Goal: Task Accomplishment & Management: Use online tool/utility

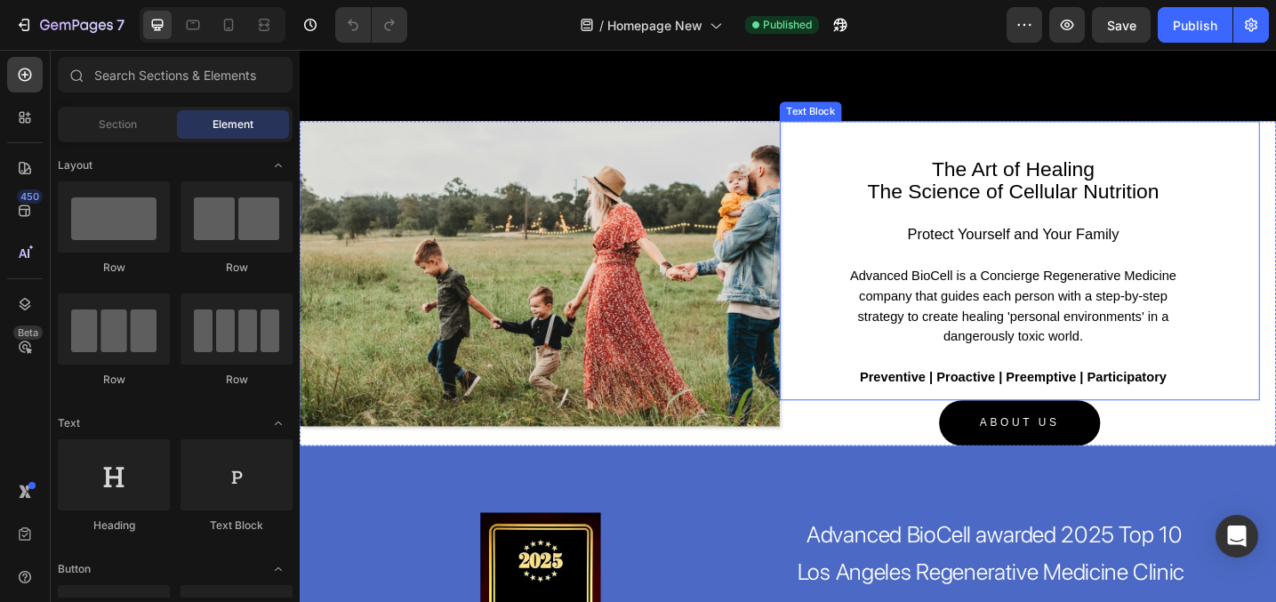
scroll to position [2812, 0]
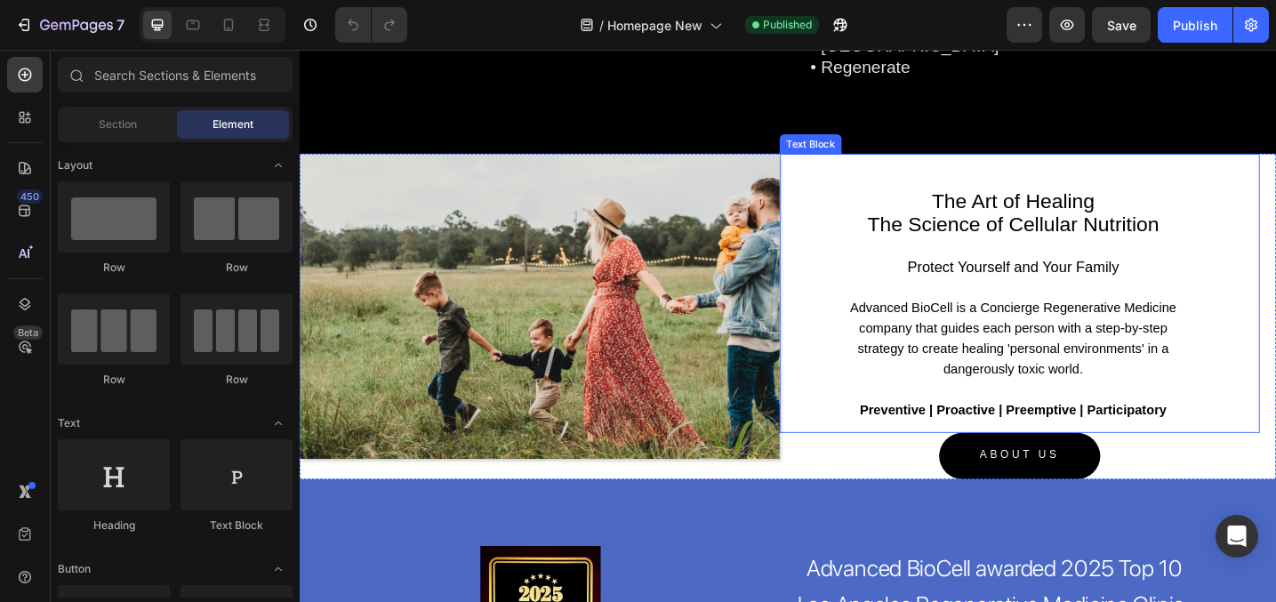
click at [993, 436] on strong "Preventive | Proactive | Preemptive | Participatory" at bounding box center [1079, 443] width 335 height 15
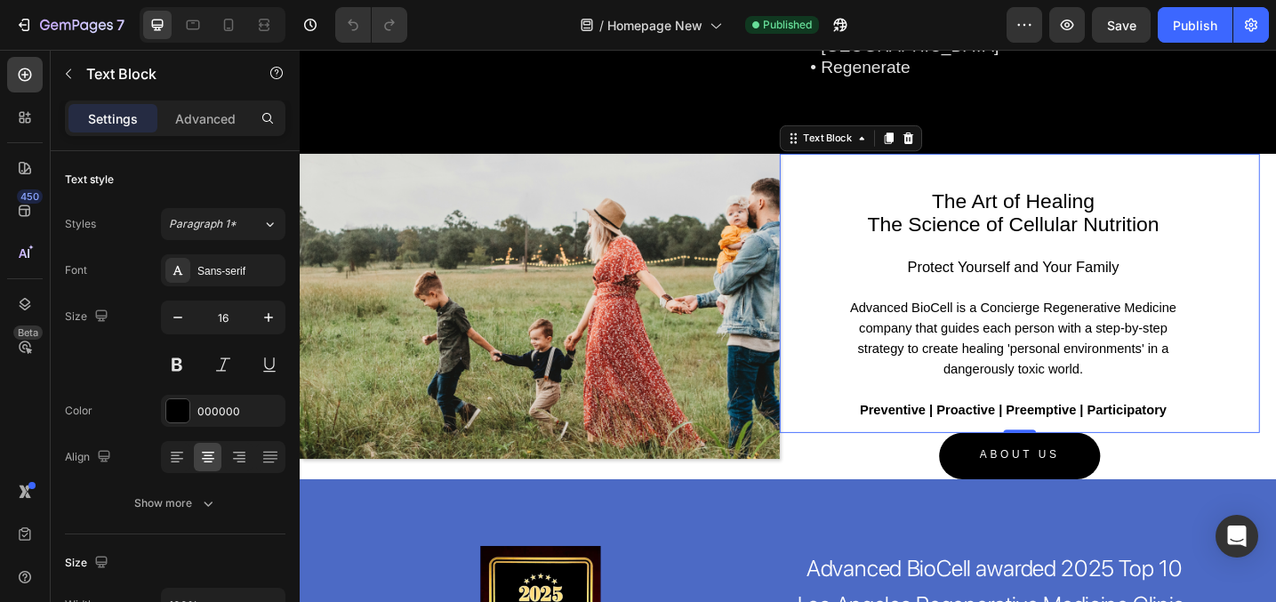
click at [1001, 403] on p "Advanced BioCell is a Concierge Regenerative Medicine company that guides each …" at bounding box center [1079, 354] width 377 height 111
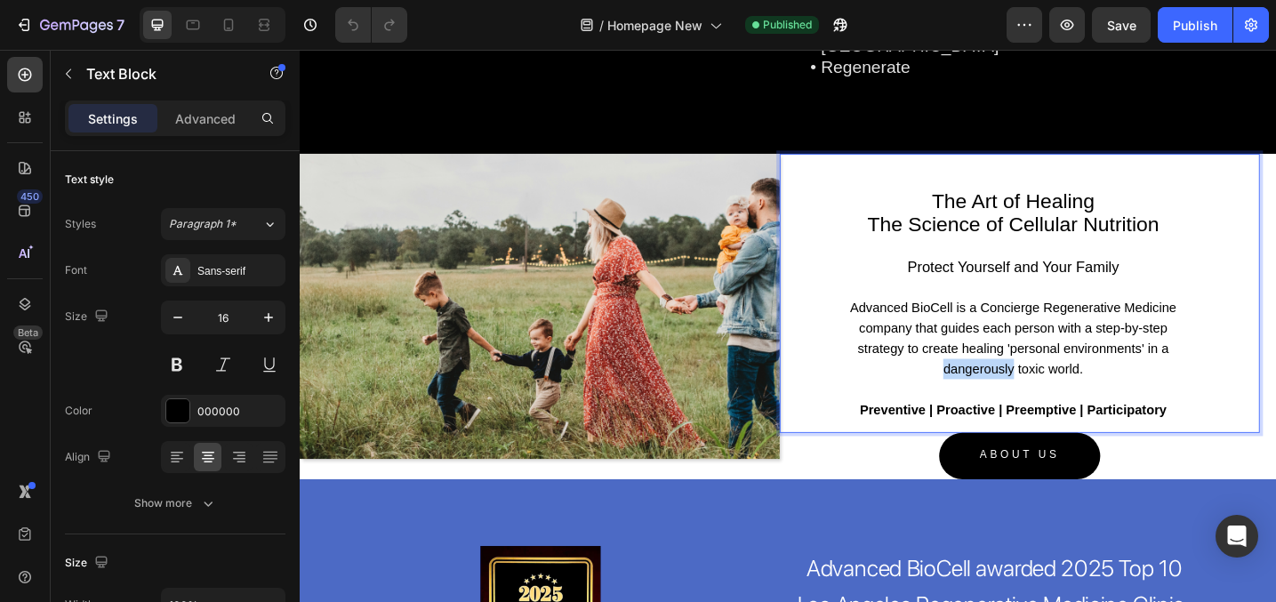
click at [1001, 403] on p "Advanced BioCell is a Concierge Regenerative Medicine company that guides each …" at bounding box center [1079, 354] width 377 height 111
click at [1005, 418] on p "Rich Text Editor. Editing area: main" at bounding box center [1079, 421] width 377 height 22
click at [1258, 444] on p "Preventive | Proactive | Preemptive | Participatory" at bounding box center [1079, 443] width 377 height 22
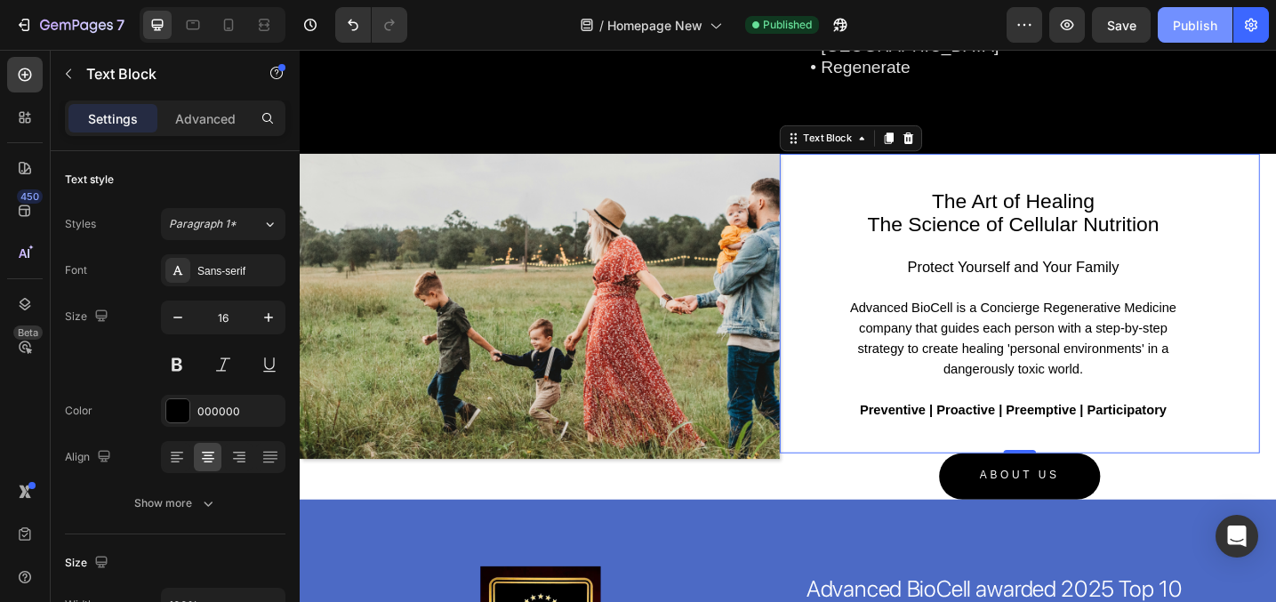
click at [1186, 26] on div "Publish" at bounding box center [1195, 25] width 44 height 19
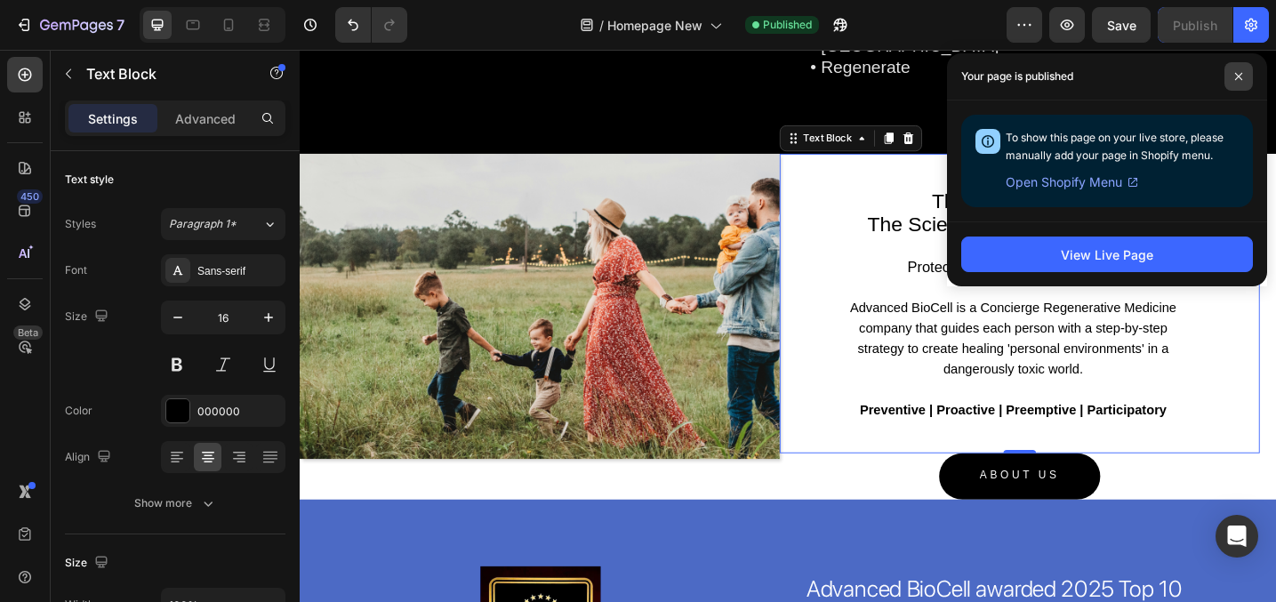
click at [1240, 76] on icon at bounding box center [1239, 76] width 9 height 9
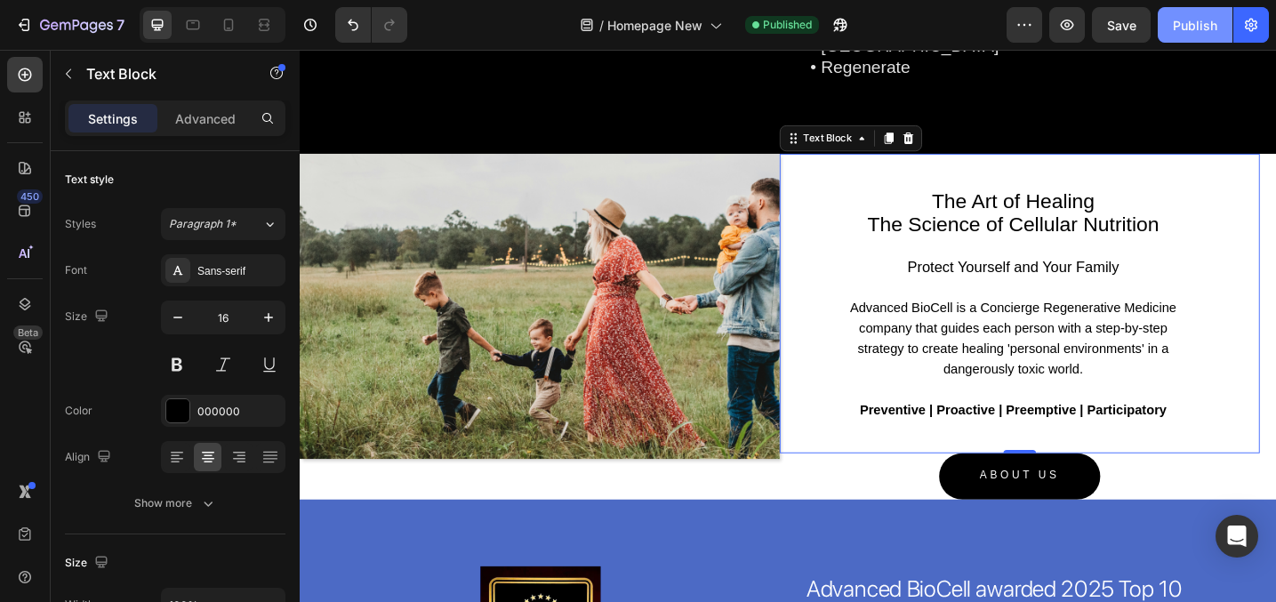
click at [1178, 33] on div "Publish" at bounding box center [1195, 25] width 44 height 19
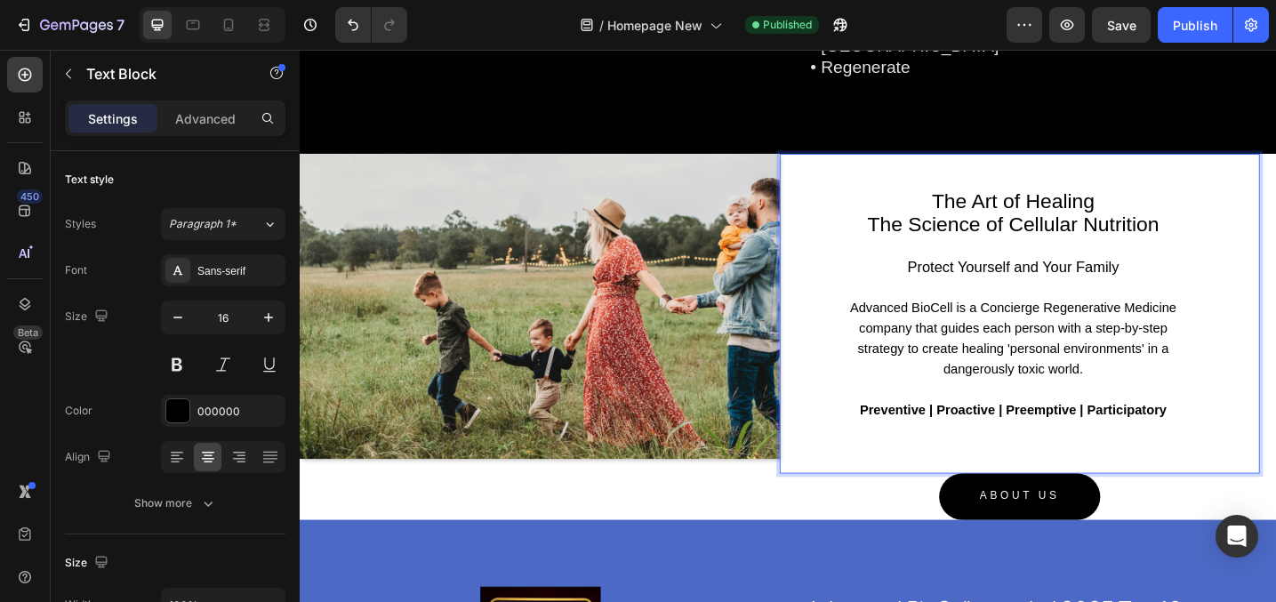
click at [1054, 436] on strong "Preventive | Proactive | Preemptive | Participatory" at bounding box center [1079, 443] width 335 height 15
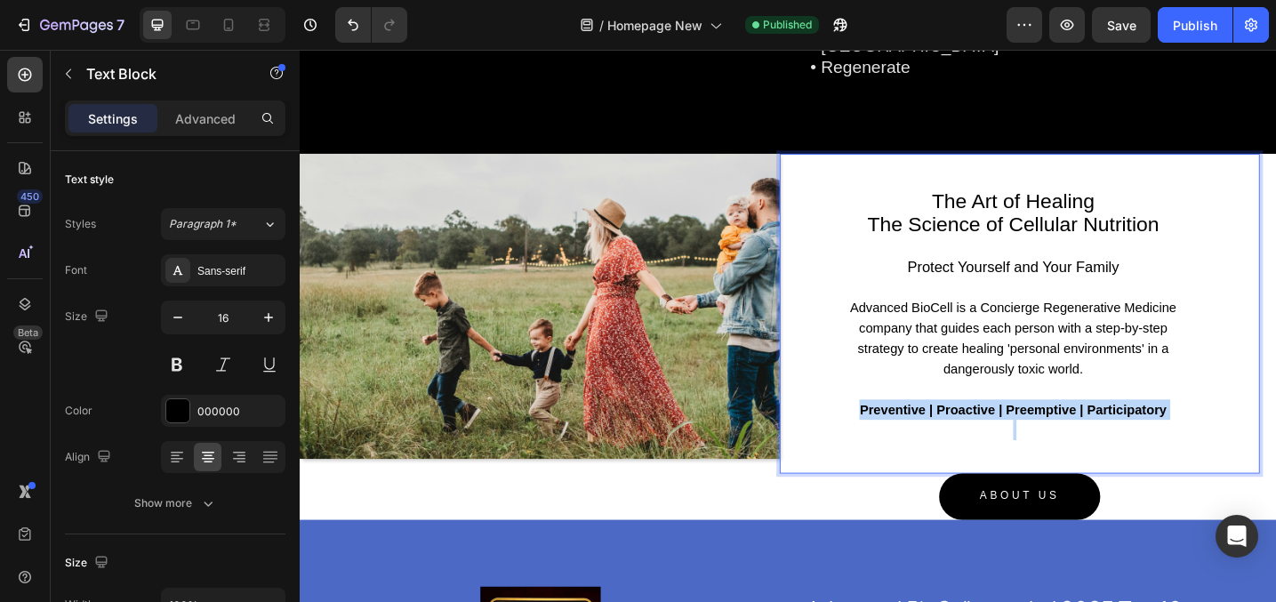
click at [1054, 436] on strong "Preventive | Proactive | Preemptive | Participatory" at bounding box center [1079, 443] width 335 height 15
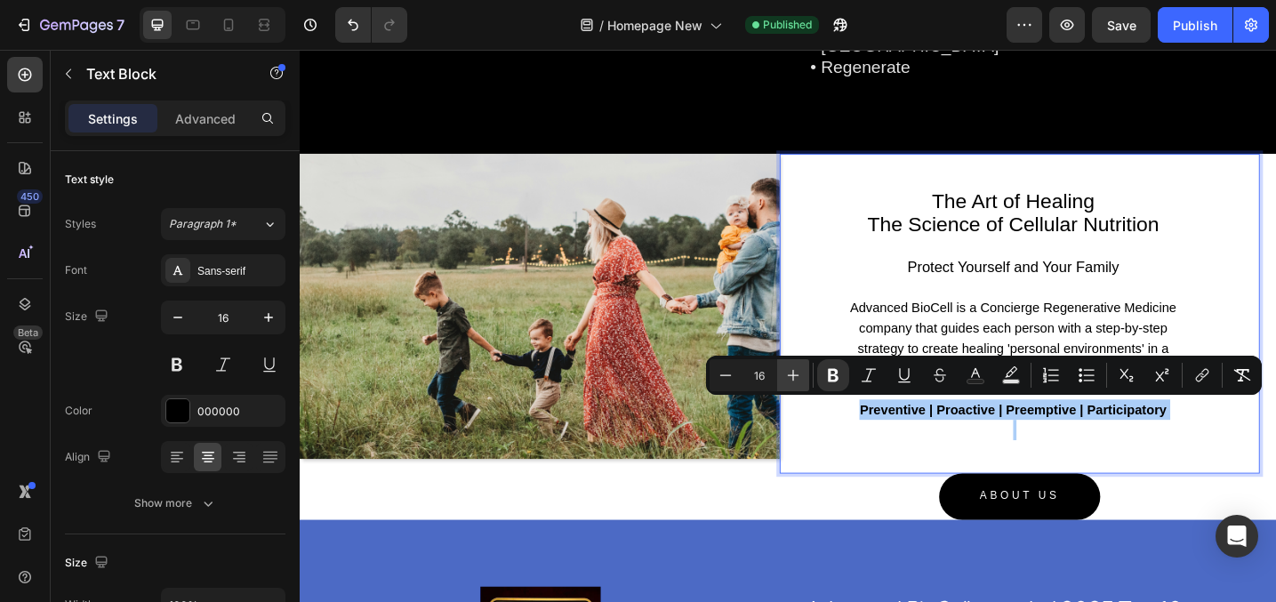
click at [801, 376] on icon "Editor contextual toolbar" at bounding box center [794, 375] width 18 height 18
type input "17"
click at [1187, 7] on button "Publish" at bounding box center [1195, 25] width 75 height 36
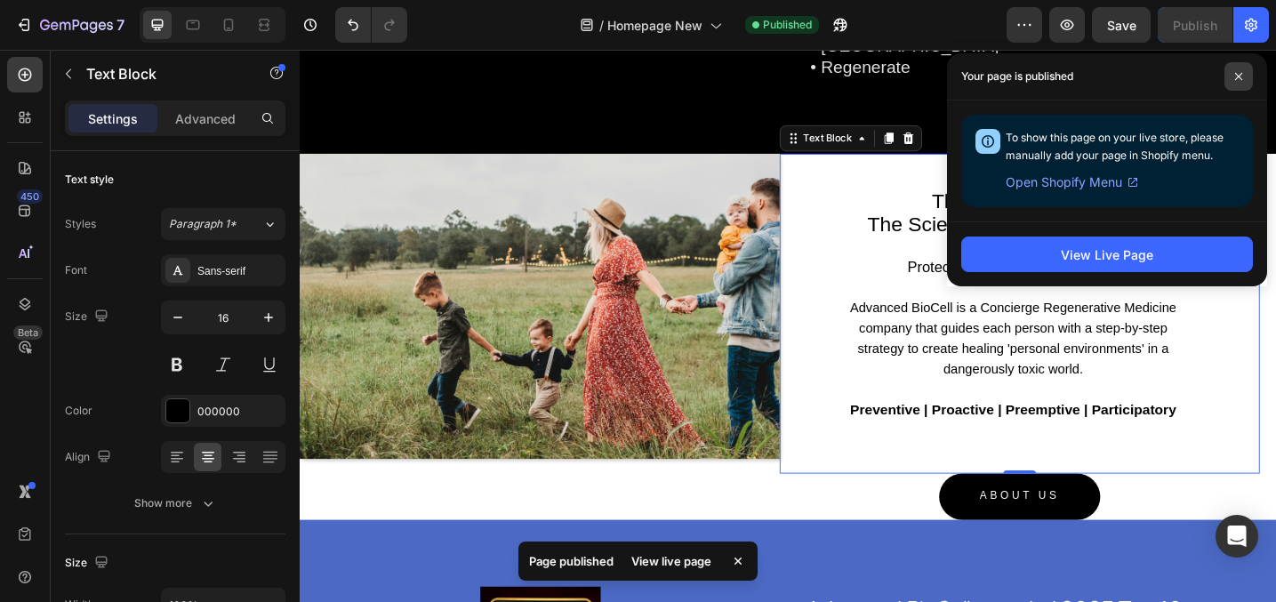
click at [1241, 70] on span at bounding box center [1239, 76] width 28 height 28
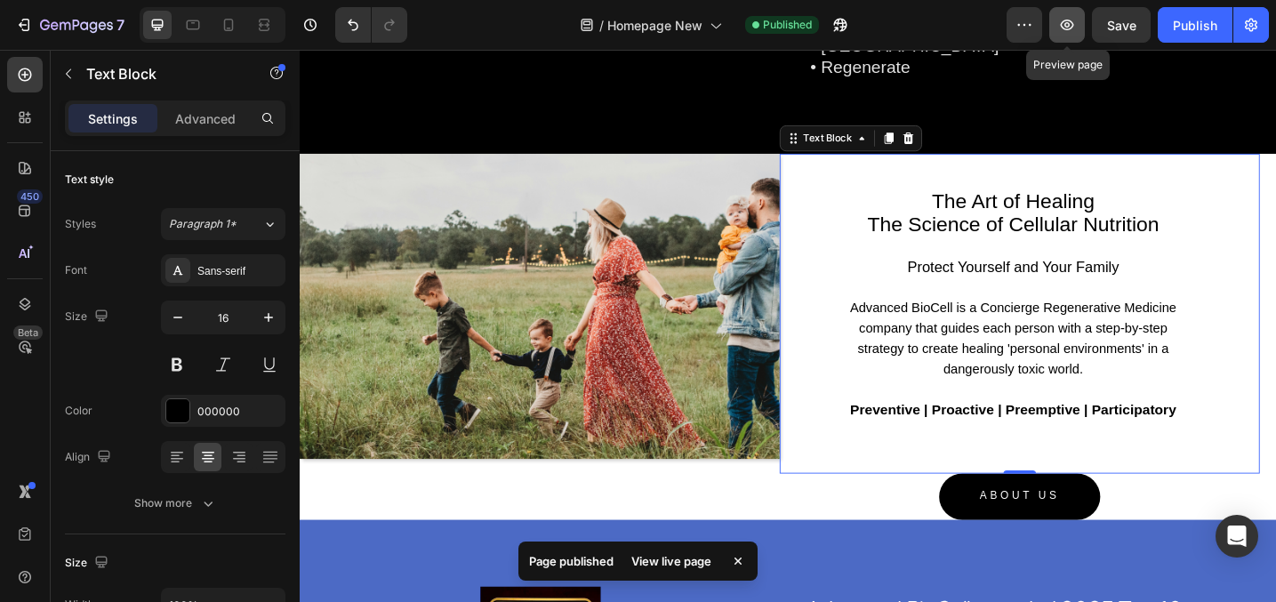
click at [1075, 27] on icon "button" at bounding box center [1067, 25] width 18 height 18
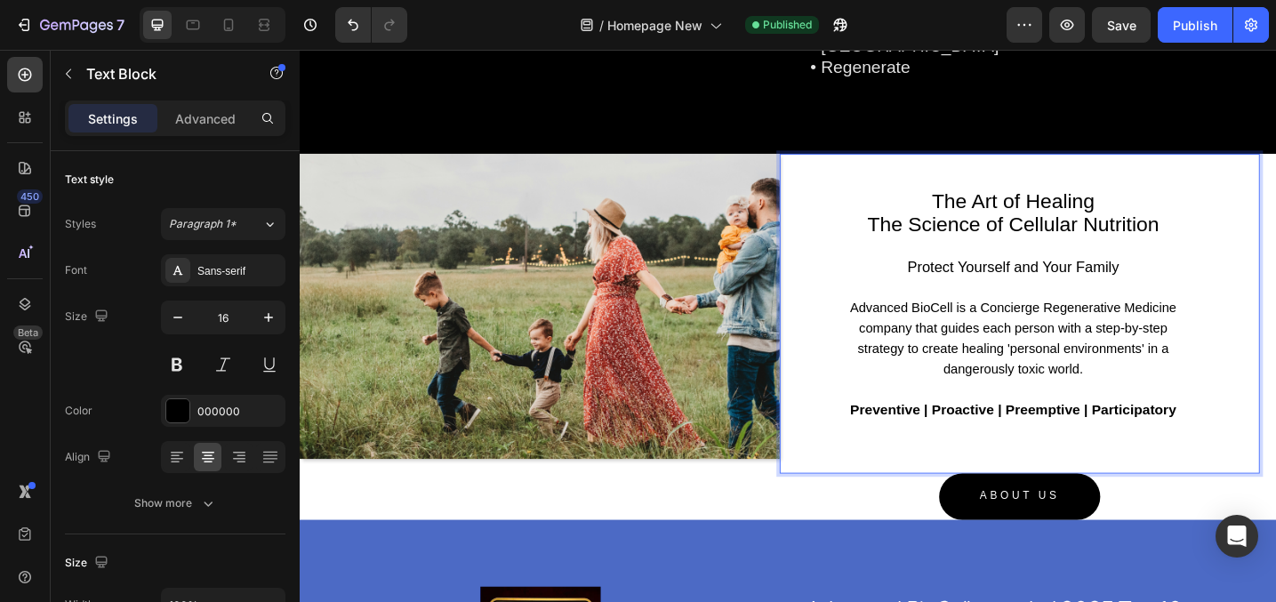
click at [1012, 495] on p "Preventive | Proactive | Preemptive | Participatory" at bounding box center [1079, 465] width 377 height 67
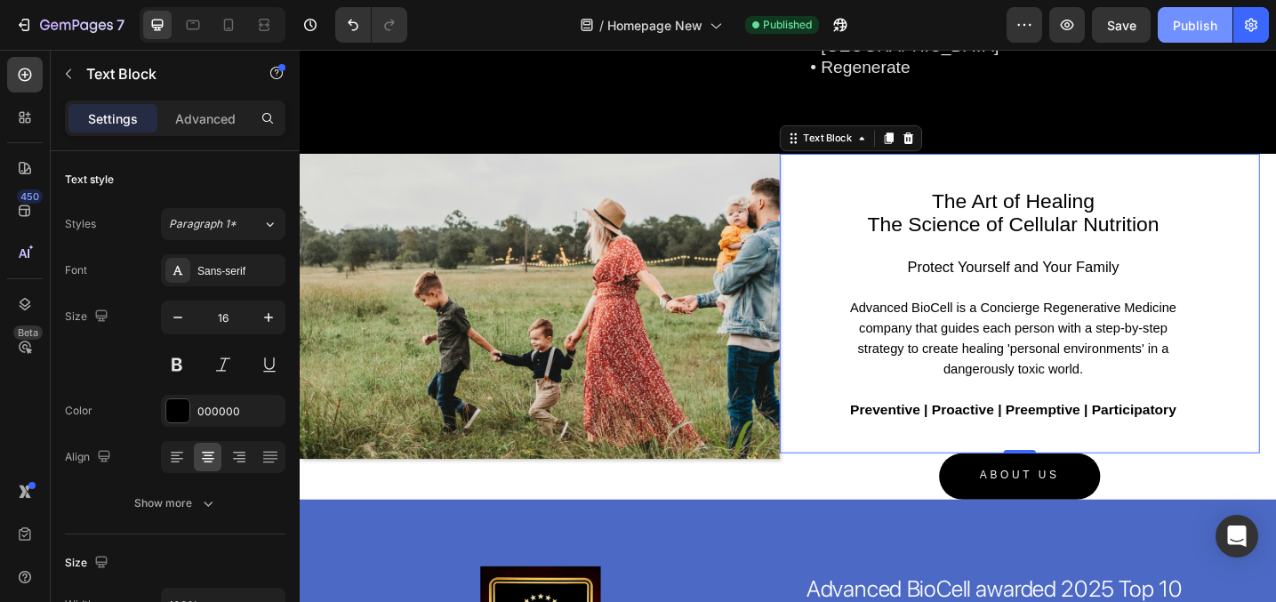
click at [1201, 29] on div "Publish" at bounding box center [1195, 25] width 44 height 19
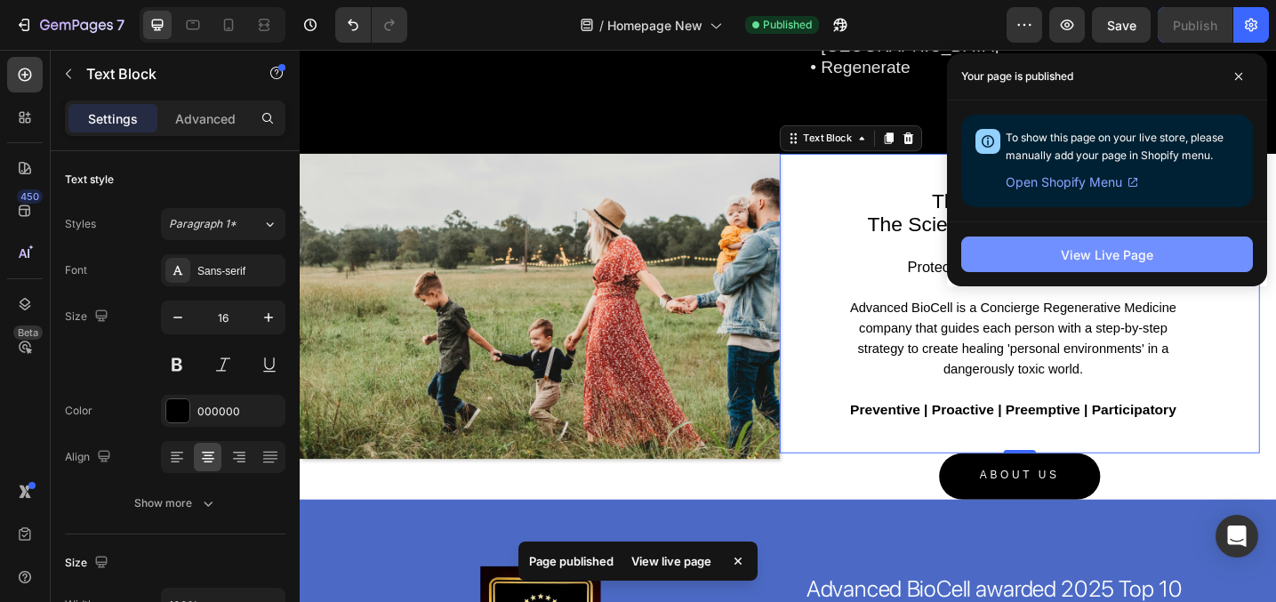
click at [1115, 260] on div "View Live Page" at bounding box center [1107, 254] width 93 height 19
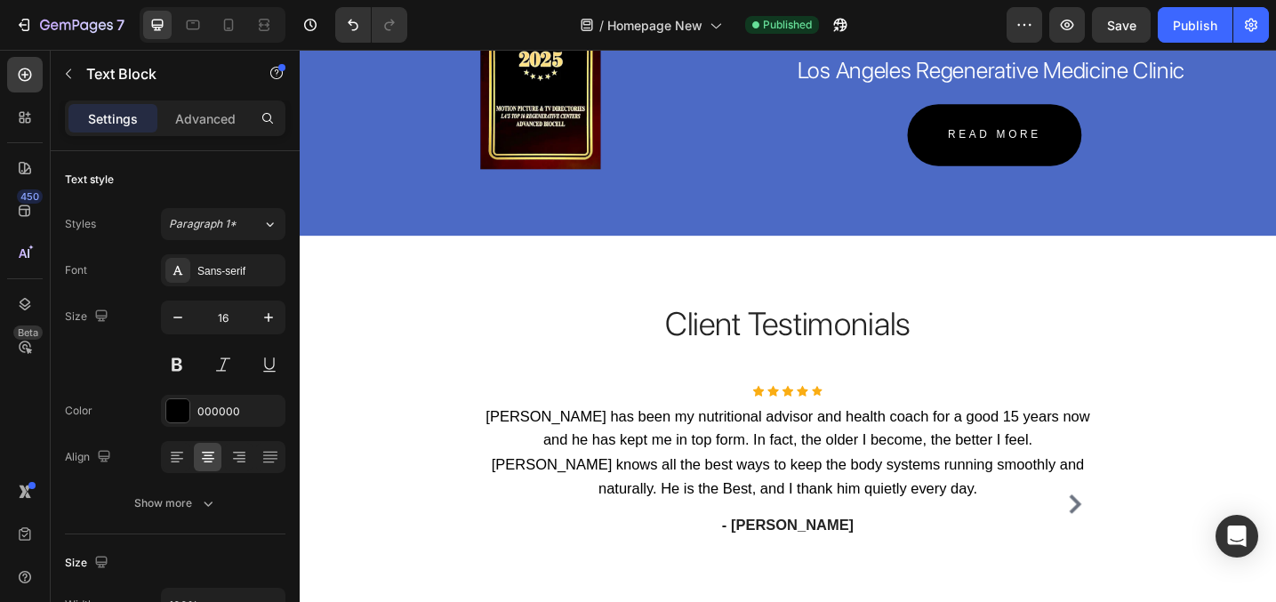
scroll to position [3309, 0]
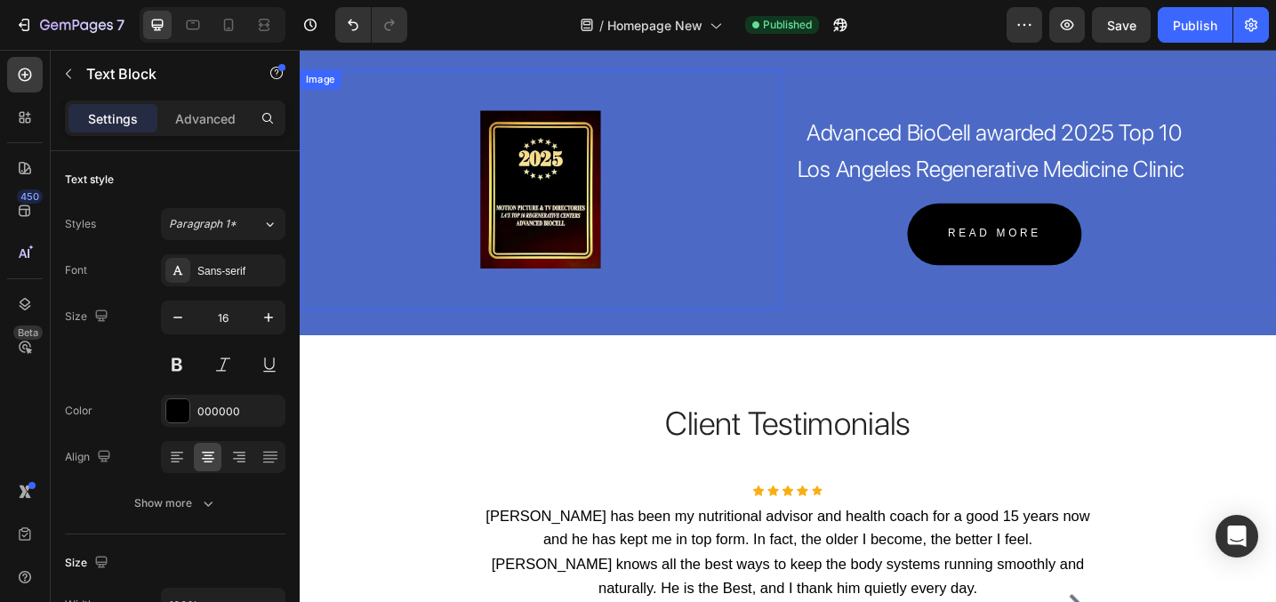
click at [600, 275] on img at bounding box center [563, 203] width 132 height 173
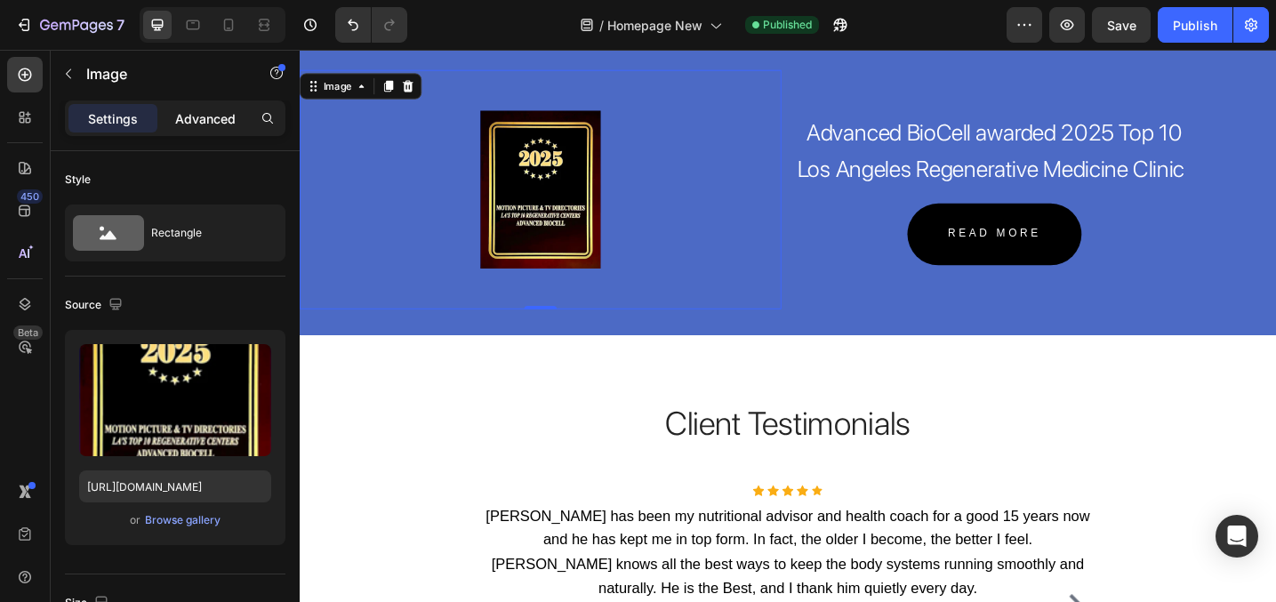
click at [197, 122] on p "Advanced" at bounding box center [205, 118] width 60 height 19
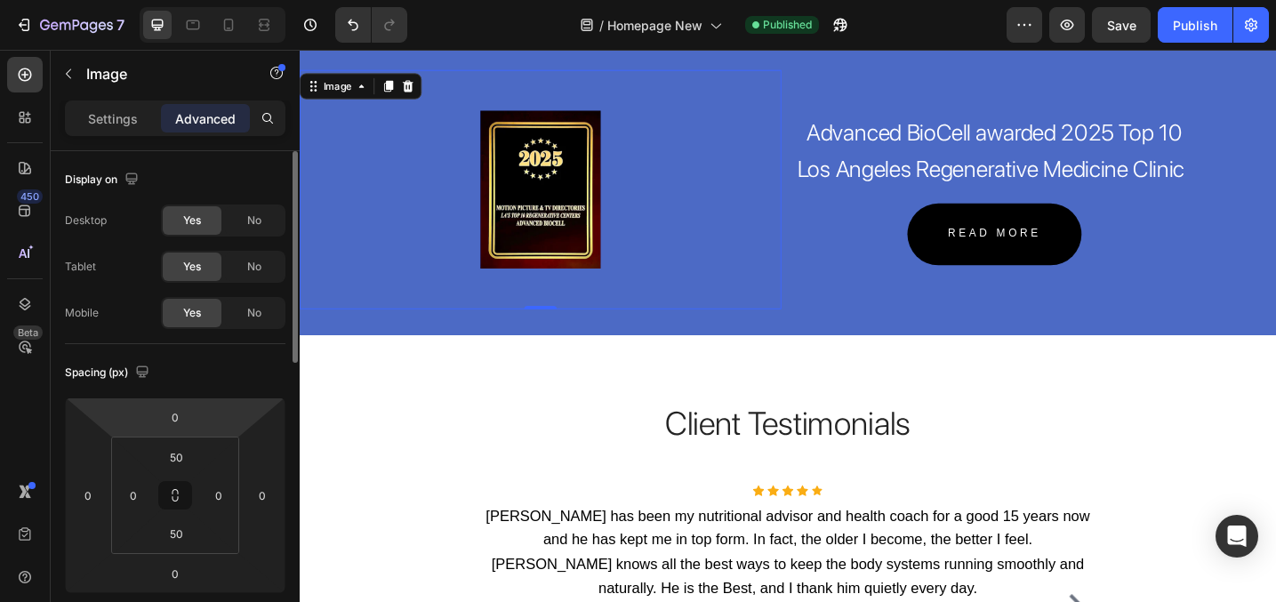
scroll to position [33, 0]
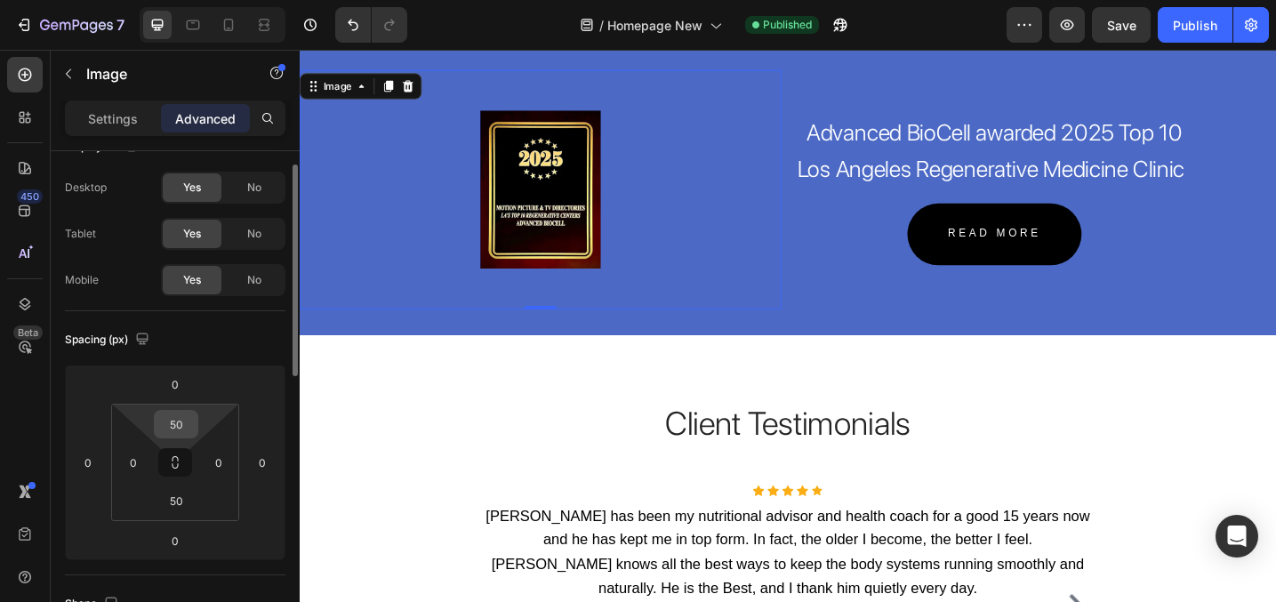
click at [173, 412] on input "50" at bounding box center [176, 424] width 36 height 27
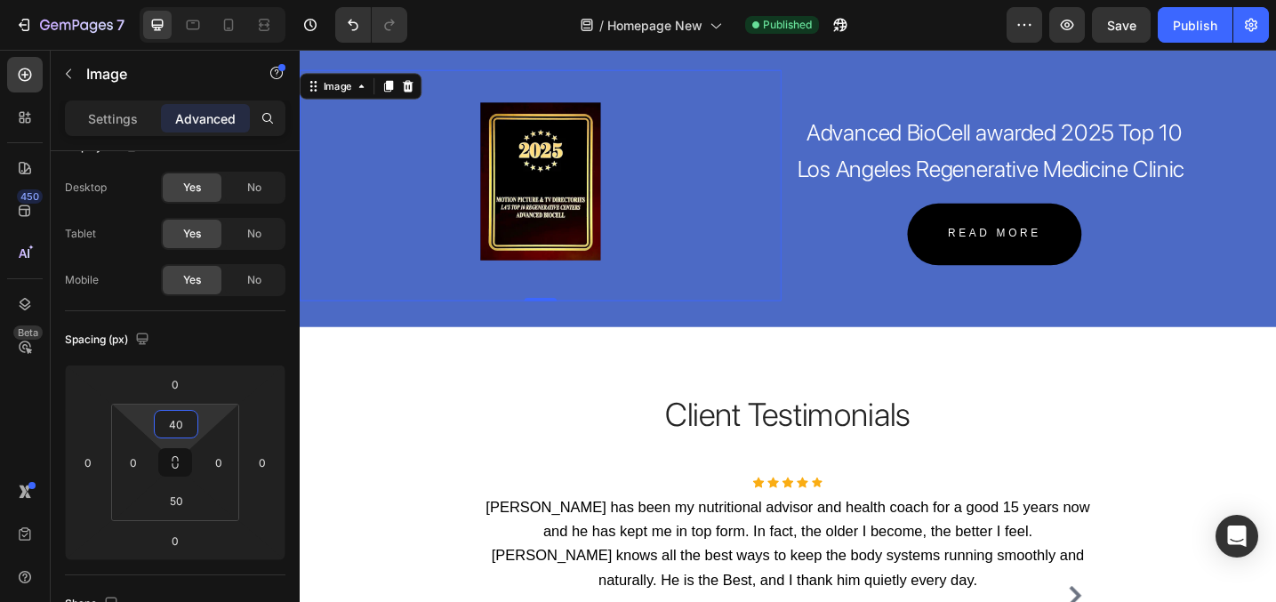
type input "40"
click at [550, 258] on img at bounding box center [563, 194] width 132 height 173
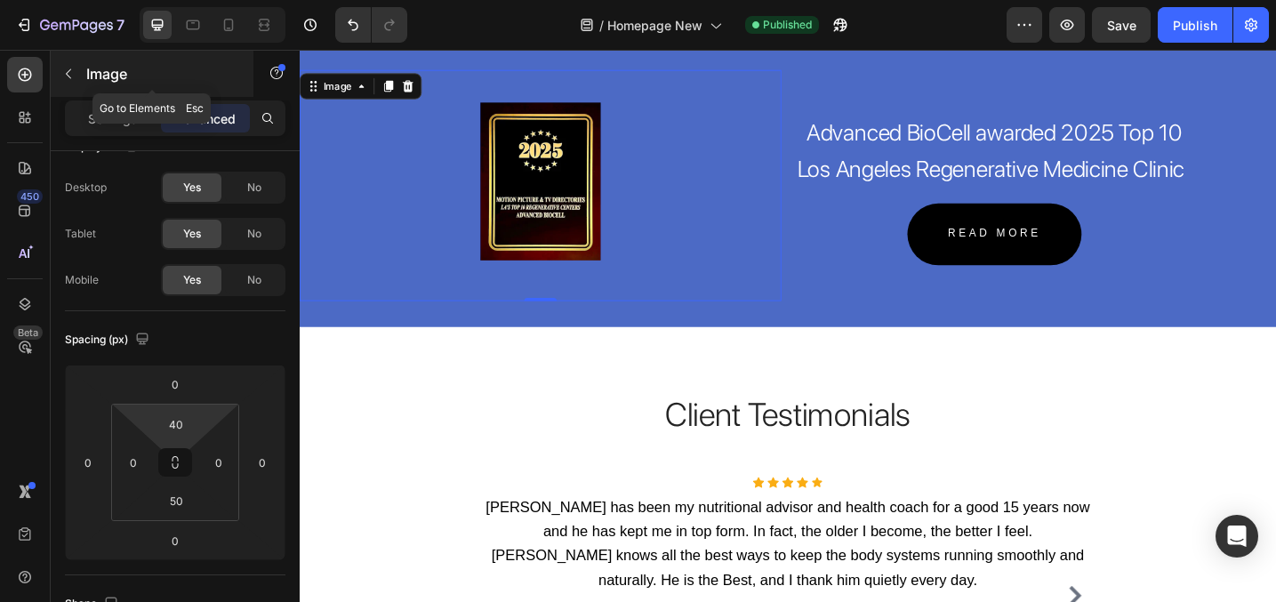
click at [71, 63] on button "button" at bounding box center [68, 74] width 28 height 28
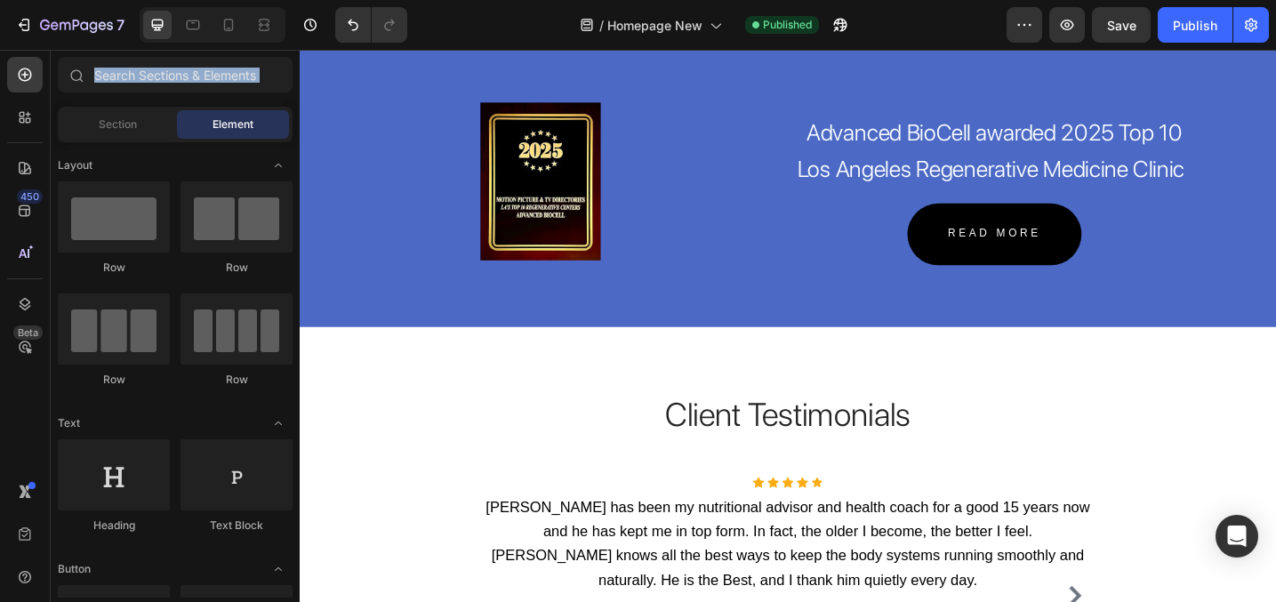
click at [71, 63] on div at bounding box center [76, 75] width 36 height 36
click at [537, 159] on img at bounding box center [563, 194] width 132 height 173
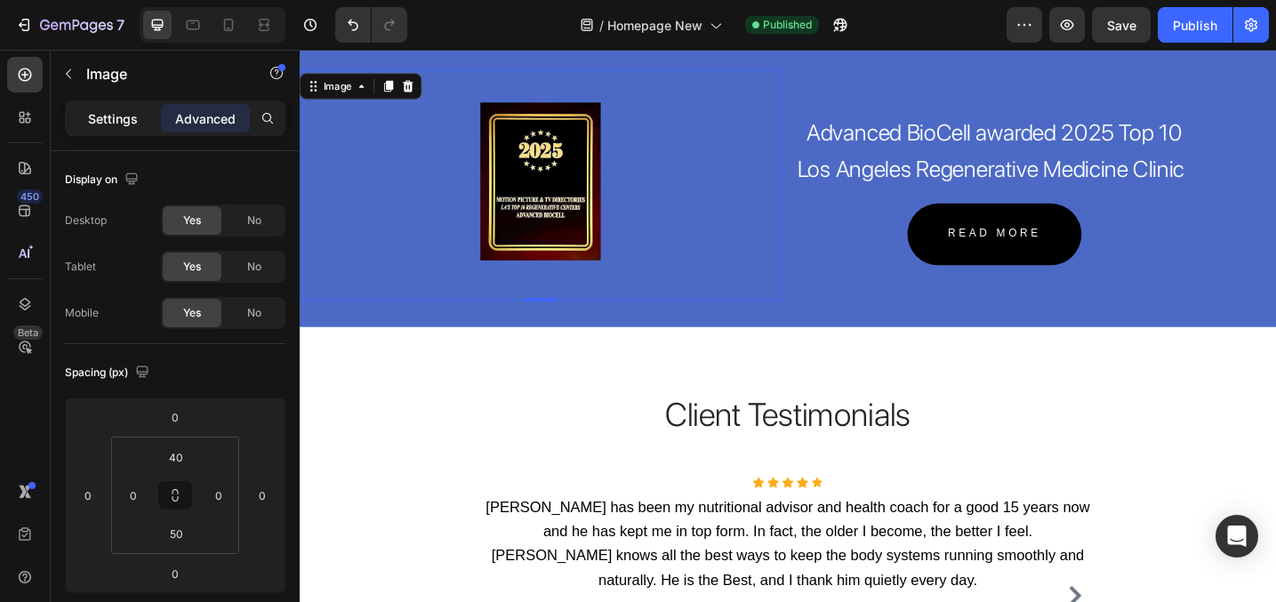
click at [96, 122] on p "Settings" at bounding box center [113, 118] width 50 height 19
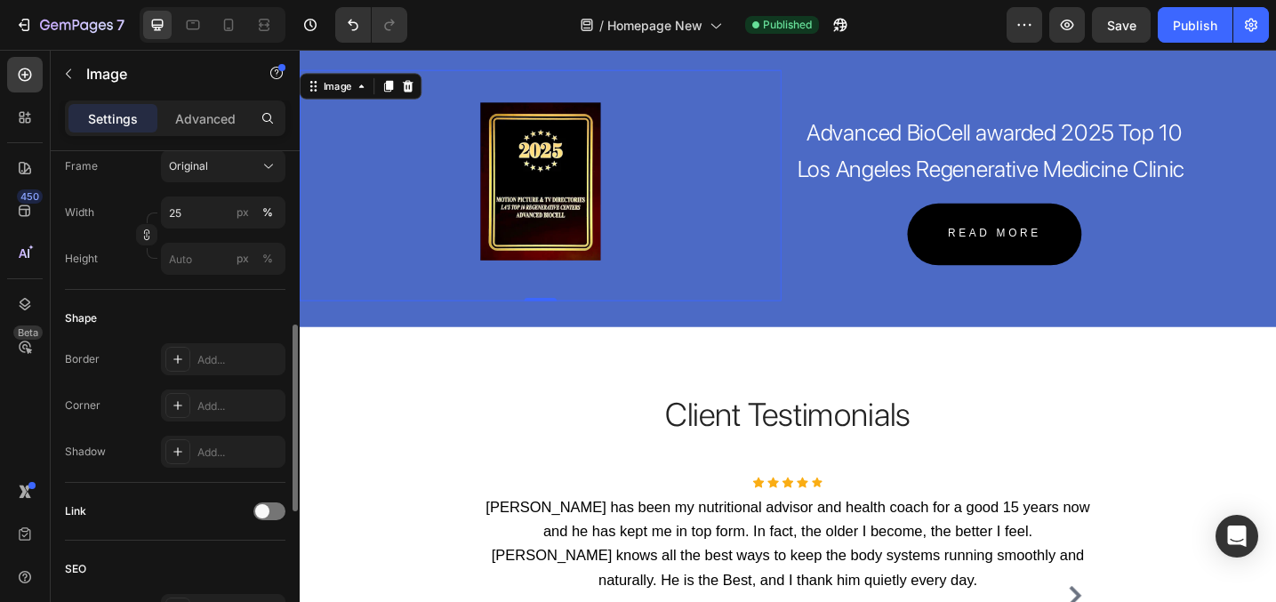
scroll to position [474, 0]
click at [204, 218] on input "25" at bounding box center [223, 216] width 125 height 32
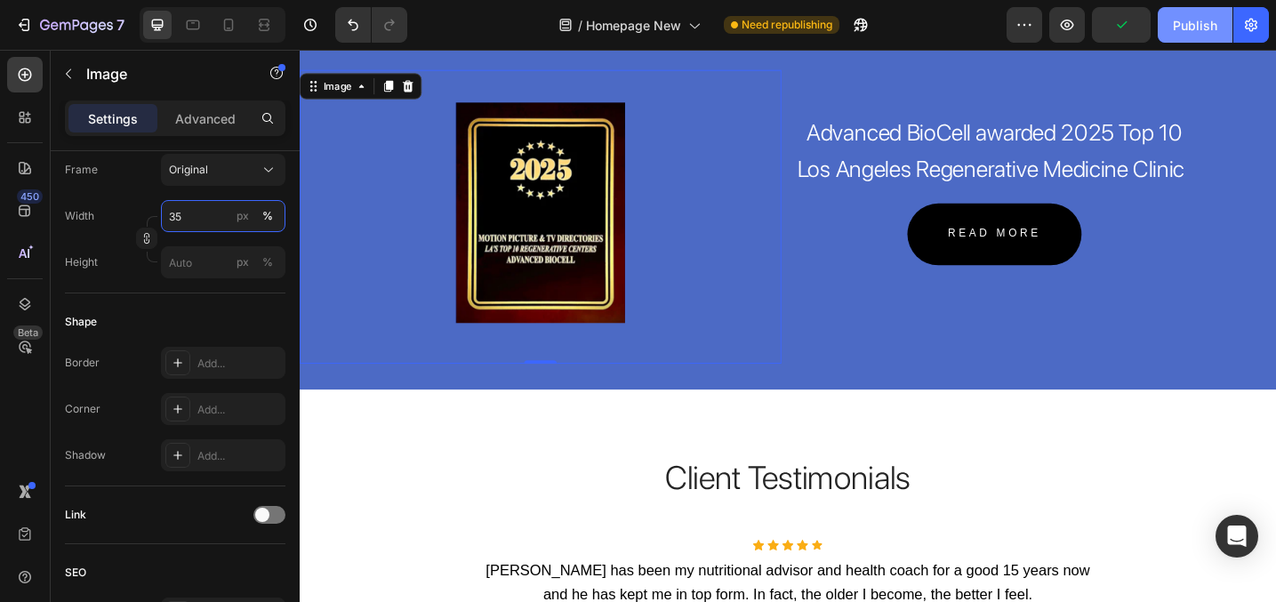
type input "35"
click at [1208, 25] on div "Publish" at bounding box center [1195, 25] width 44 height 19
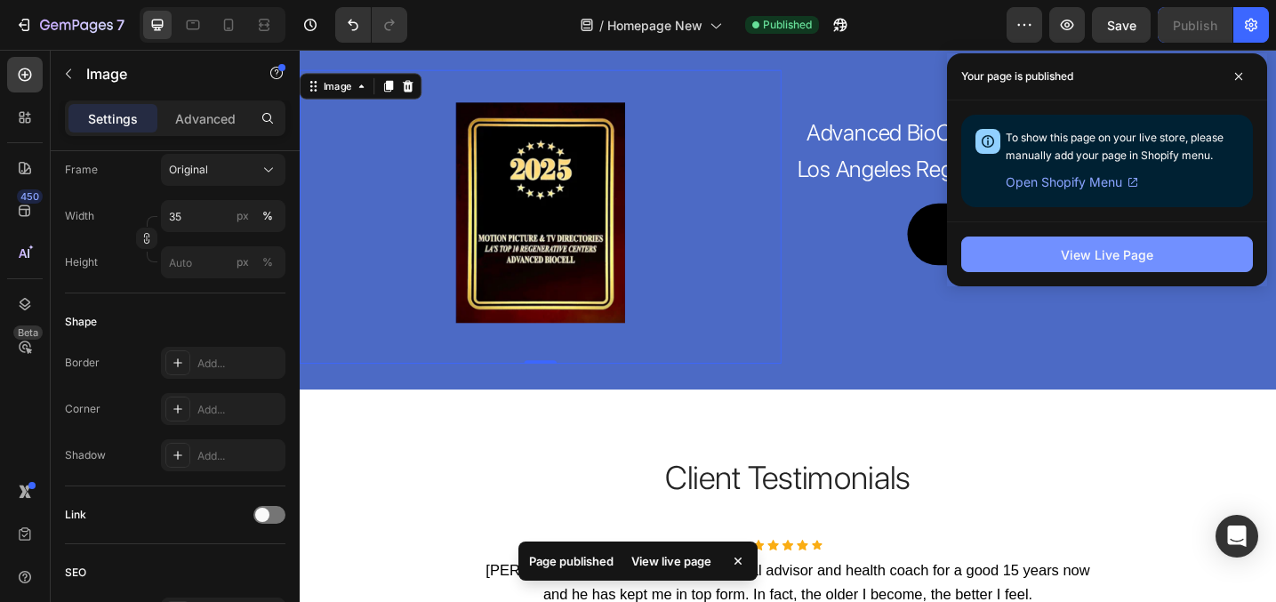
click at [1090, 253] on div "View Live Page" at bounding box center [1107, 254] width 93 height 19
